Goal: Task Accomplishment & Management: Manage account settings

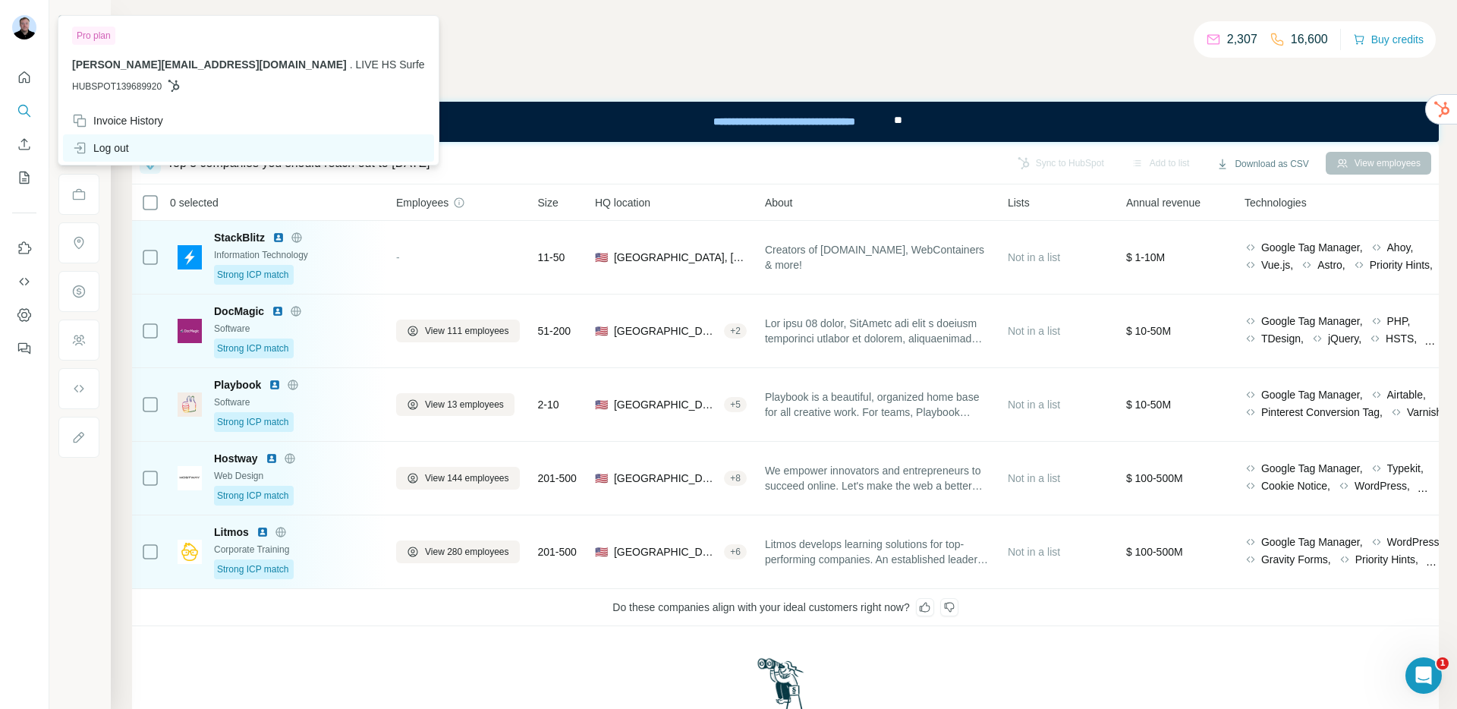
click at [112, 148] on div "Log out" at bounding box center [100, 147] width 57 height 15
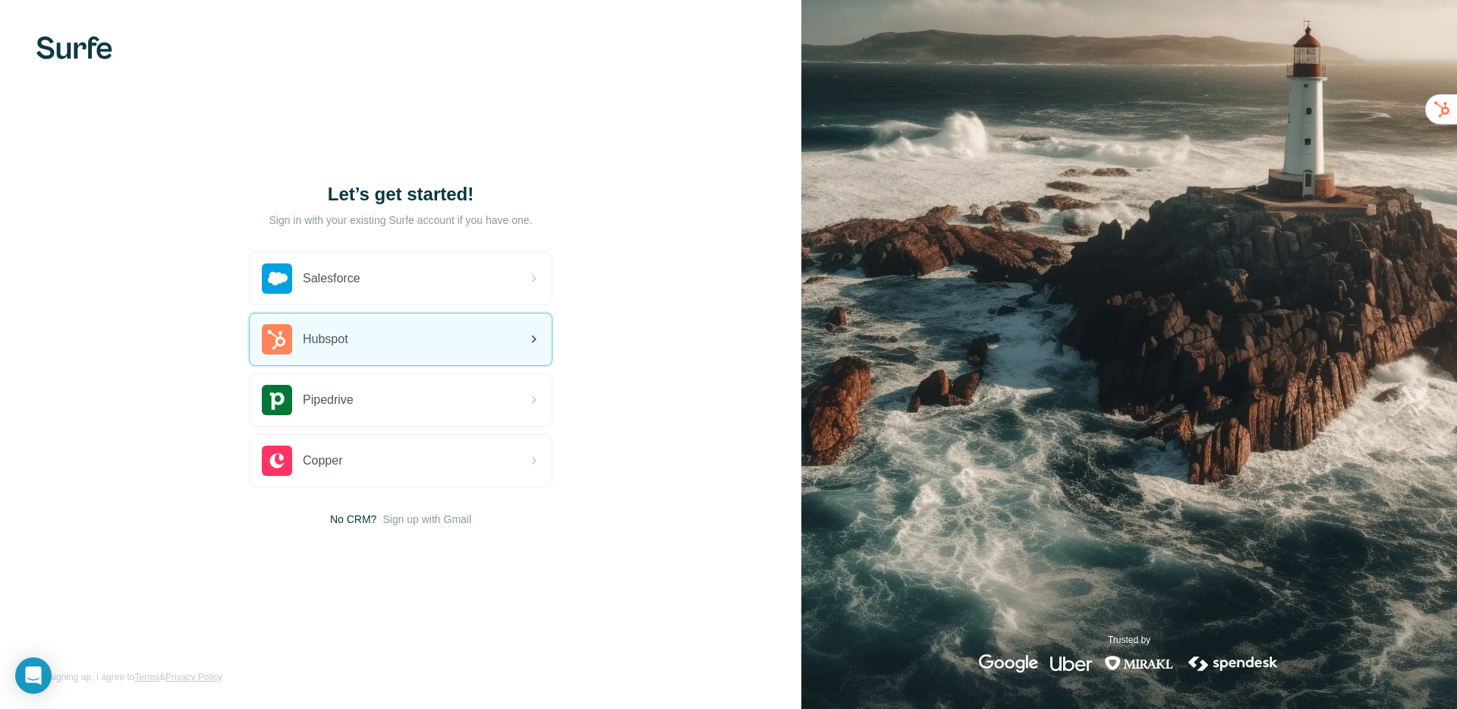
click at [382, 348] on div "Hubspot" at bounding box center [401, 340] width 302 height 52
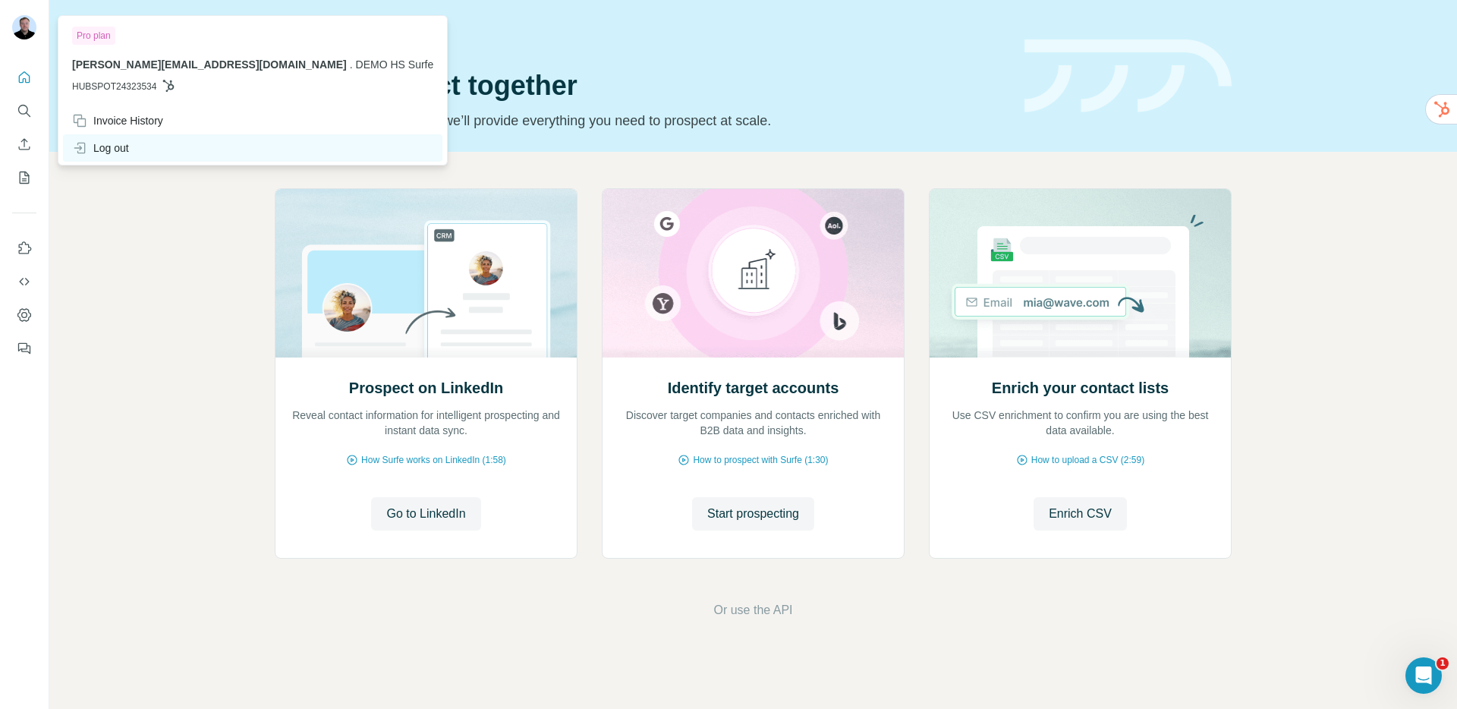
click at [116, 148] on div "Log out" at bounding box center [100, 147] width 57 height 15
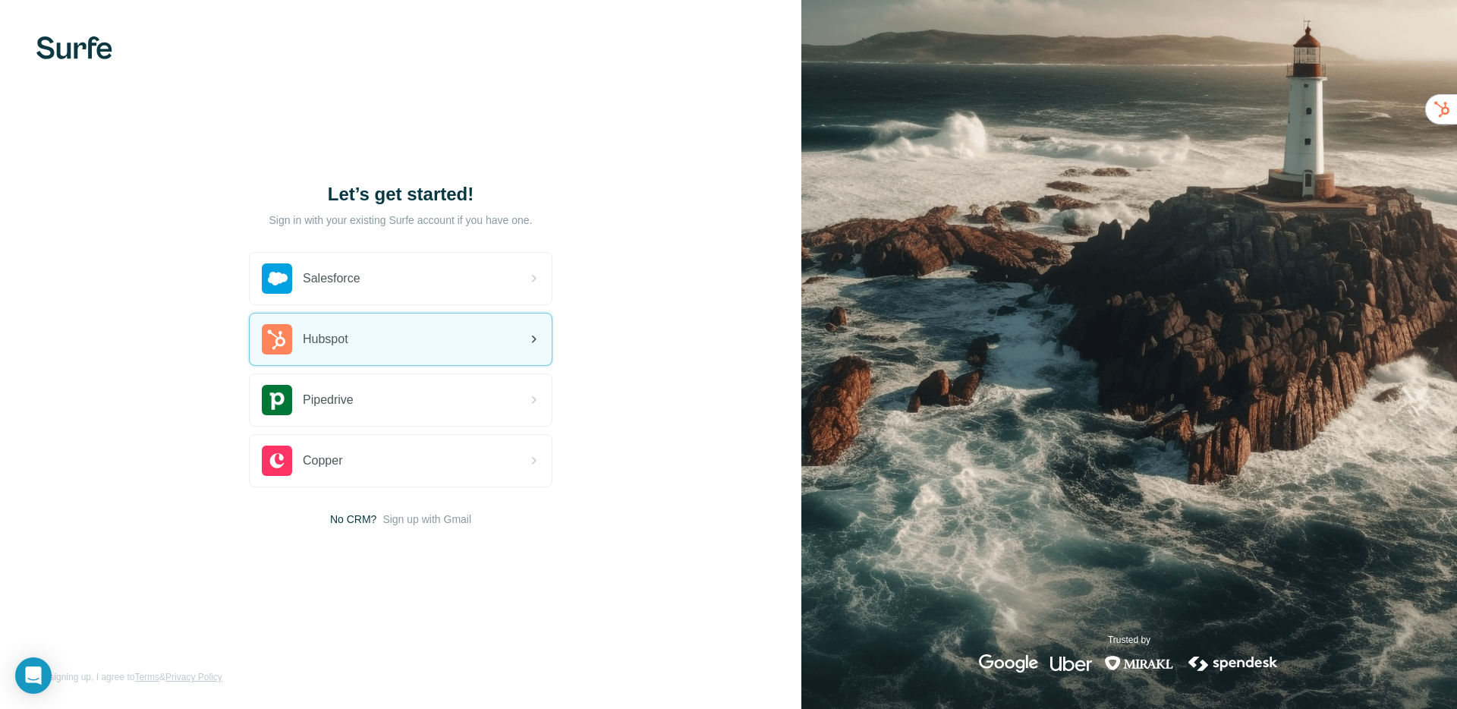
click at [320, 321] on div "Hubspot" at bounding box center [401, 340] width 302 height 52
